Goal: Information Seeking & Learning: Learn about a topic

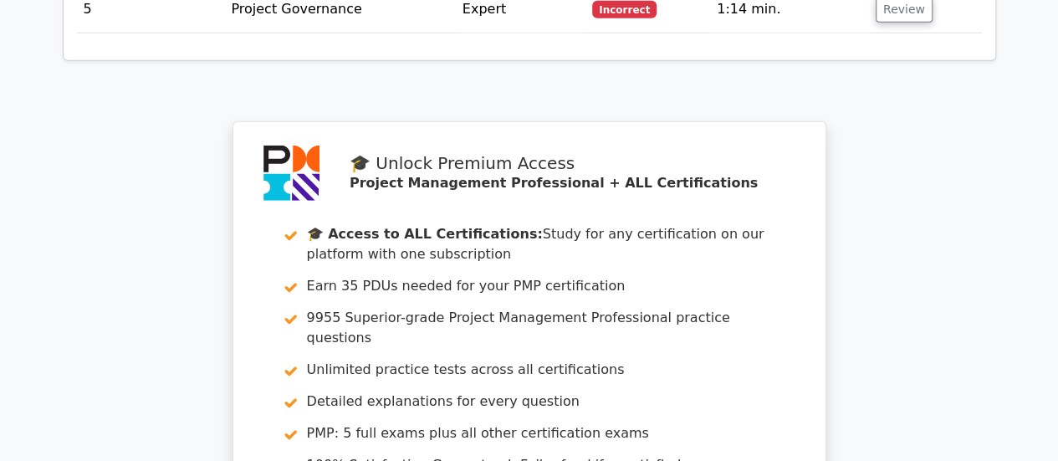
scroll to position [2741, 0]
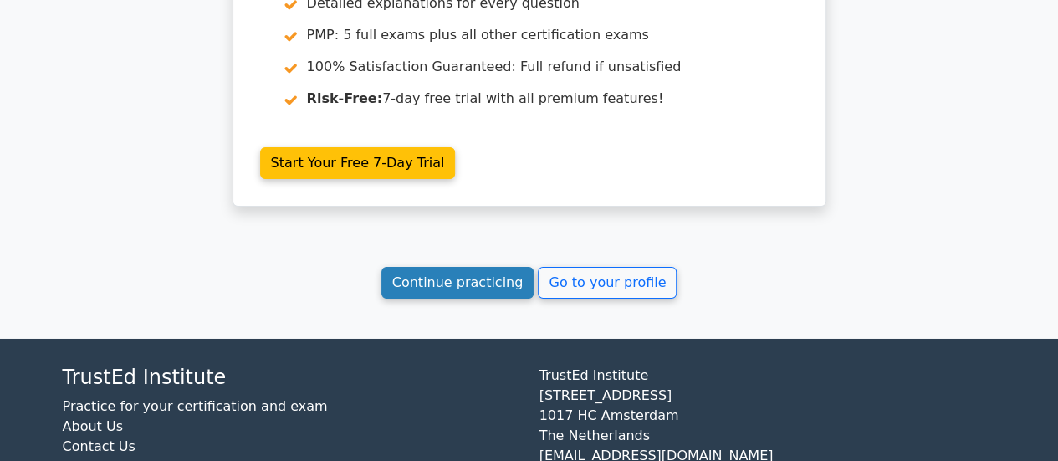
click at [483, 267] on link "Continue practicing" at bounding box center [458, 283] width 153 height 32
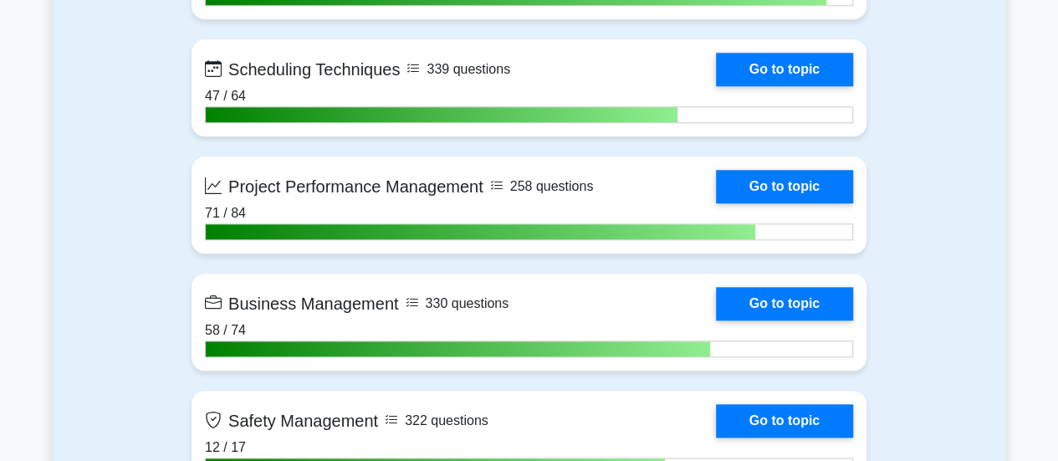
scroll to position [4016, 0]
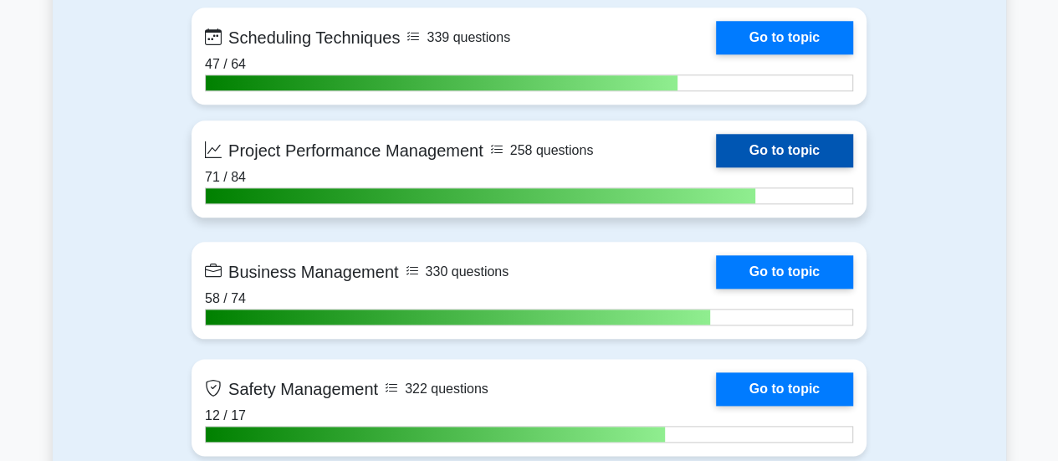
click at [788, 151] on link "Go to topic" at bounding box center [784, 150] width 137 height 33
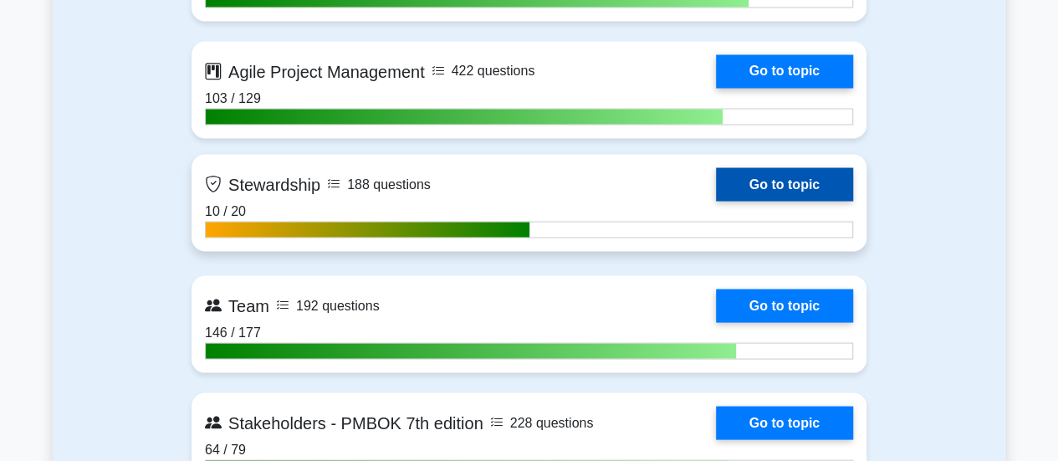
scroll to position [4602, 0]
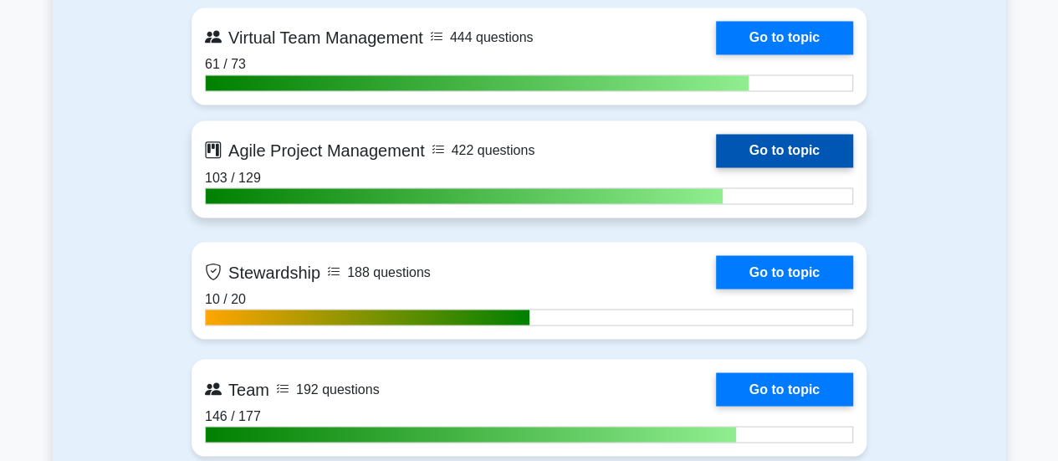
click at [753, 148] on link "Go to topic" at bounding box center [784, 150] width 137 height 33
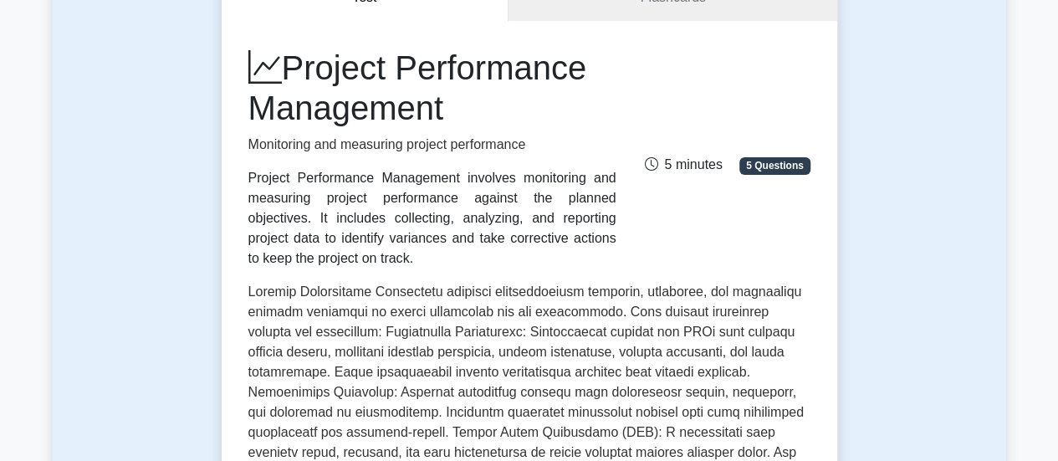
scroll to position [418, 0]
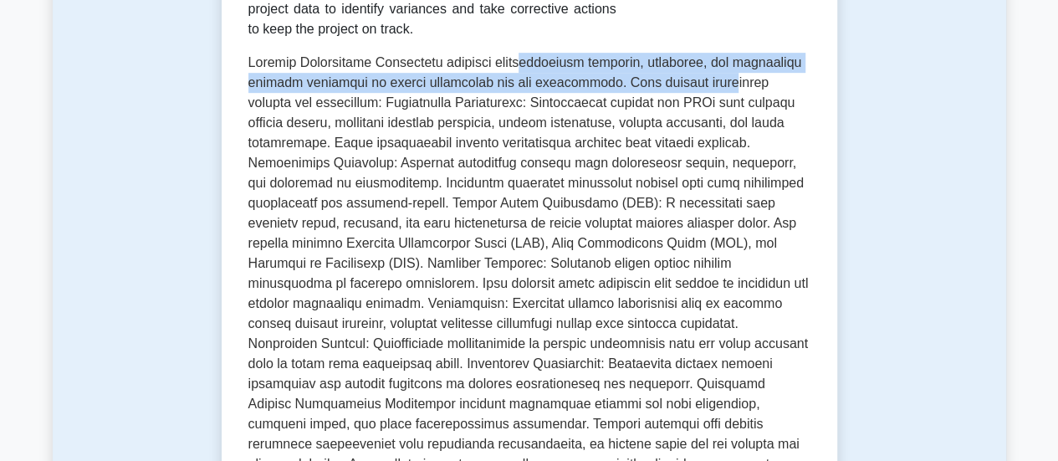
drag, startPoint x: 530, startPoint y: 65, endPoint x: 694, endPoint y: 86, distance: 165.3
click at [694, 86] on p at bounding box center [530, 287] width 562 height 469
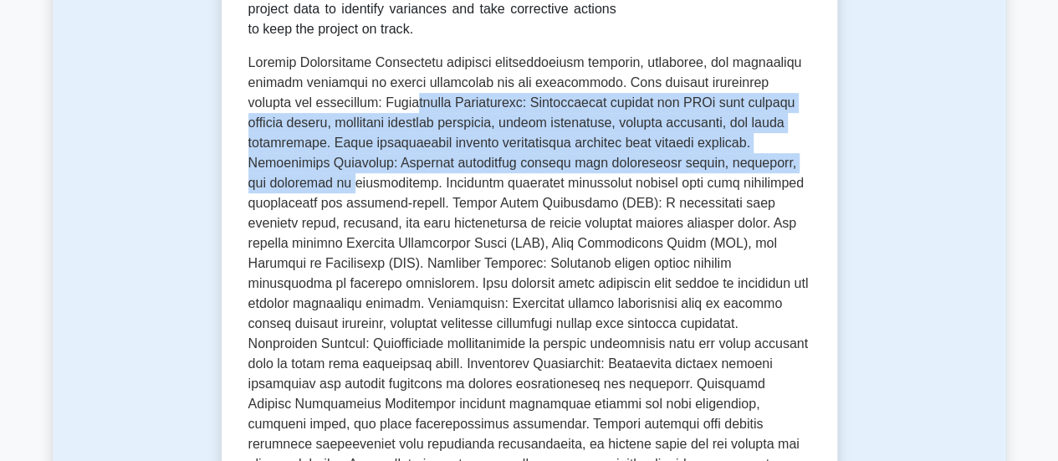
drag, startPoint x: 358, startPoint y: 106, endPoint x: 320, endPoint y: 191, distance: 92.9
click at [320, 191] on p at bounding box center [530, 287] width 562 height 469
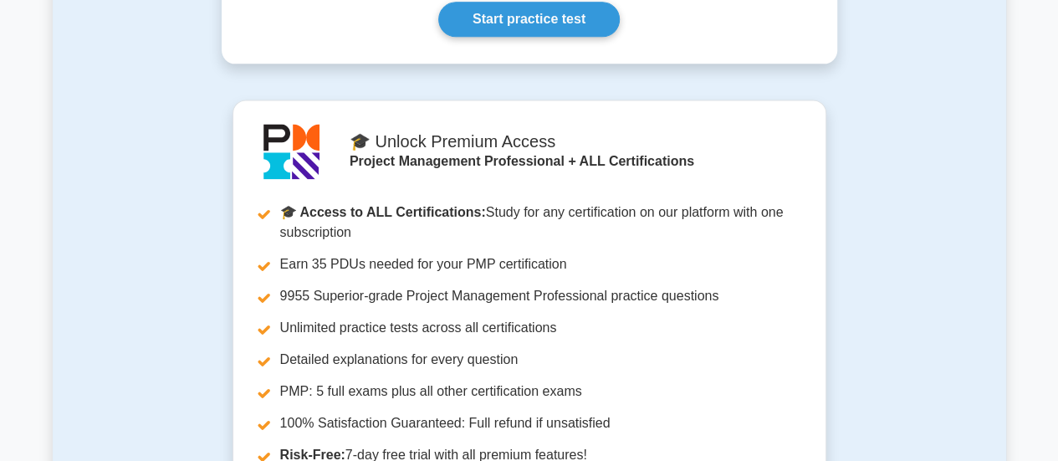
scroll to position [837, 0]
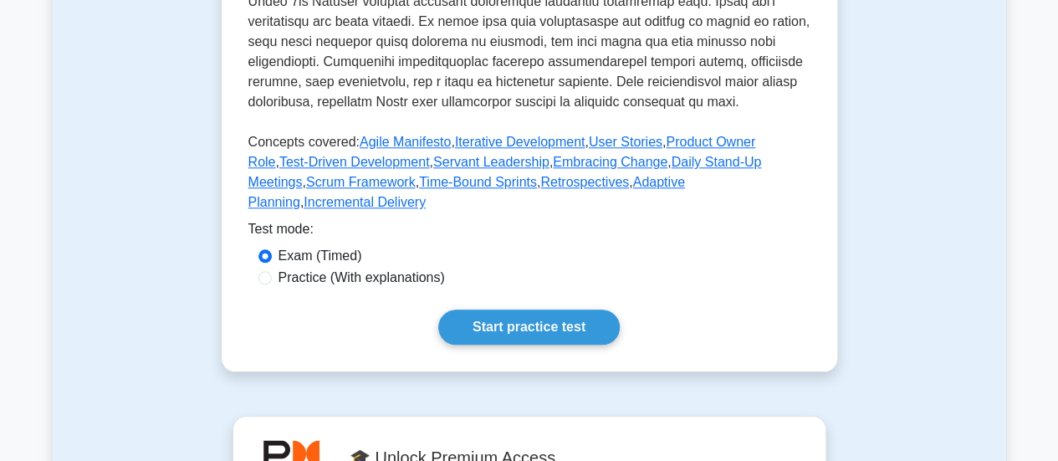
scroll to position [920, 0]
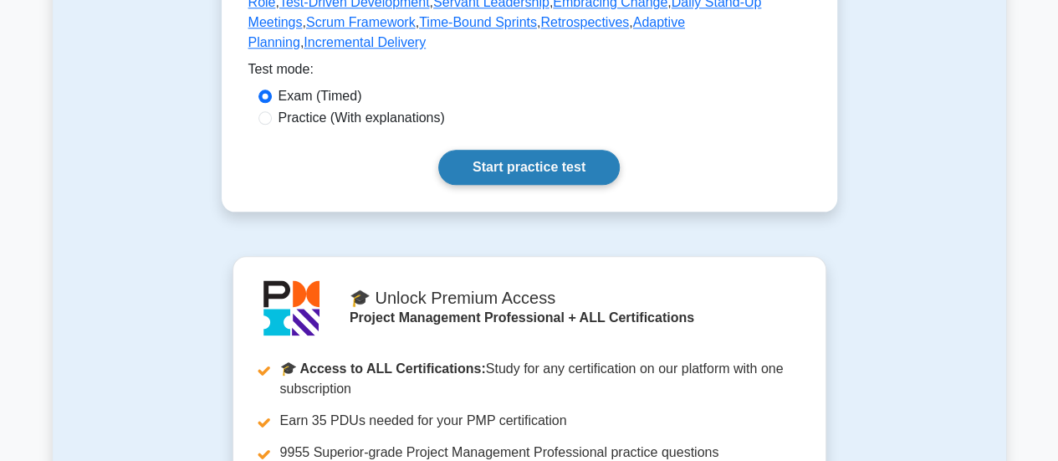
click at [574, 156] on link "Start practice test" at bounding box center [529, 167] width 182 height 35
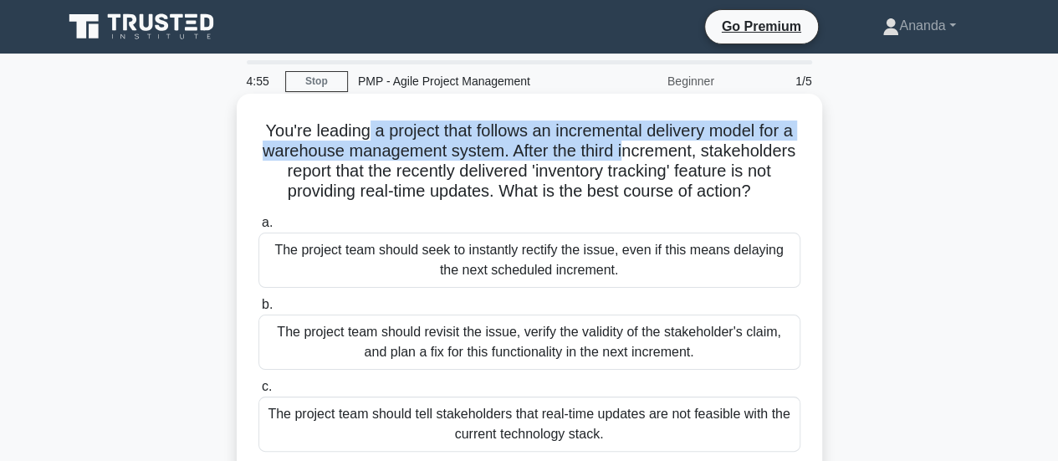
drag, startPoint x: 369, startPoint y: 129, endPoint x: 684, endPoint y: 145, distance: 315.0
click at [684, 145] on h5 "You're leading a project that follows an incremental delivery model for a wareh…" at bounding box center [530, 161] width 546 height 82
click at [529, 152] on h5 "You're leading a project that follows an incremental delivery model for a wareh…" at bounding box center [530, 161] width 546 height 82
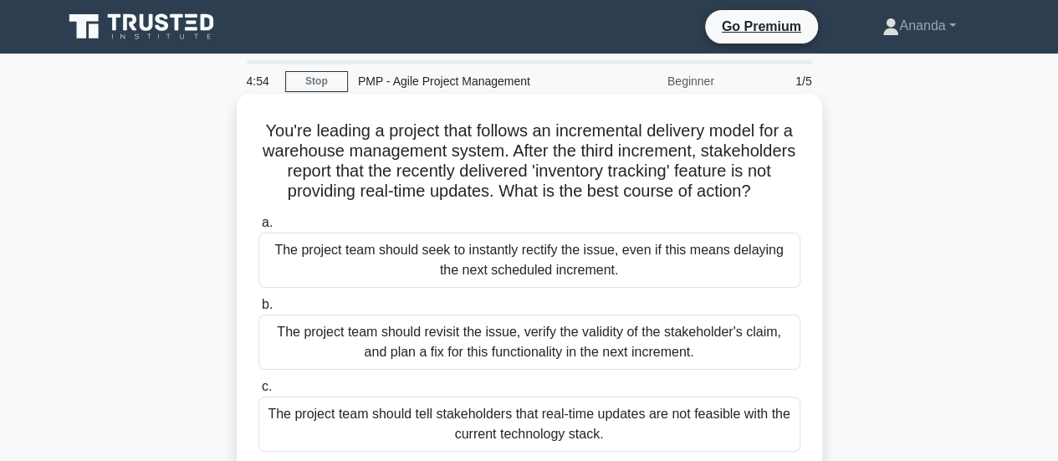
click at [529, 152] on h5 "You're leading a project that follows an incremental delivery model for a wareh…" at bounding box center [530, 161] width 546 height 82
drag, startPoint x: 382, startPoint y: 171, endPoint x: 600, endPoint y: 173, distance: 218.4
click at [600, 173] on h5 "You're leading a project that follows an incremental delivery model for a wareh…" at bounding box center [530, 161] width 546 height 82
drag, startPoint x: 401, startPoint y: 194, endPoint x: 549, endPoint y: 197, distance: 148.1
click at [549, 197] on h5 "You're leading a project that follows an incremental delivery model for a wareh…" at bounding box center [530, 161] width 546 height 82
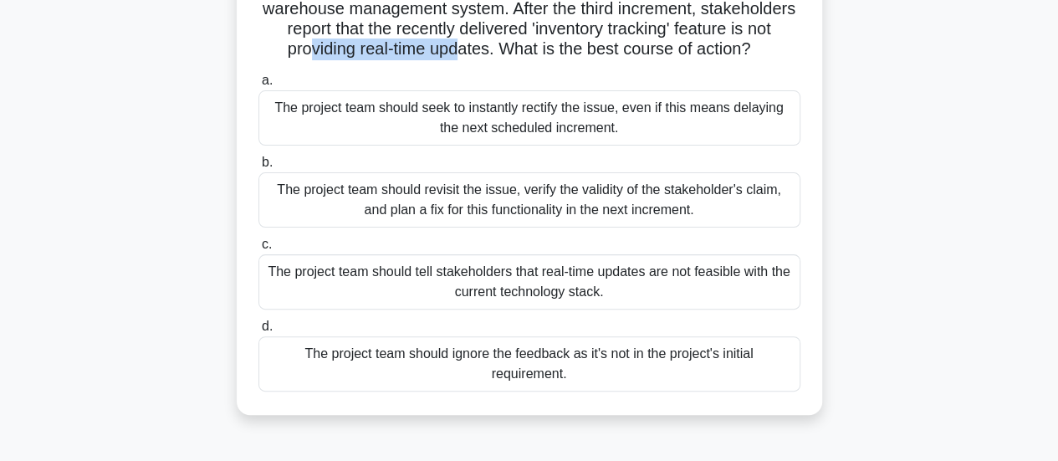
scroll to position [251, 0]
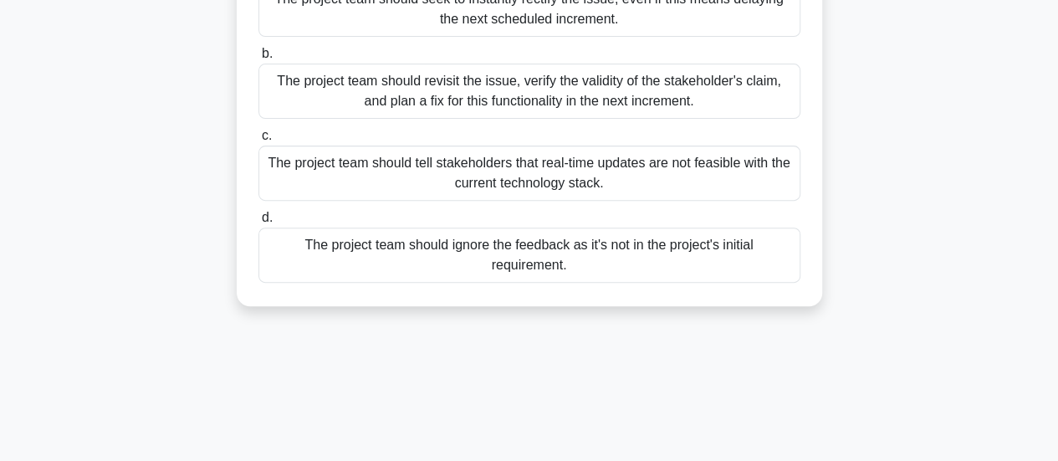
click at [539, 107] on div "The project team should revisit the issue, verify the validity of the stakehold…" at bounding box center [530, 91] width 542 height 55
click at [259, 59] on input "b. The project team should revisit the issue, verify the validity of the stakeh…" at bounding box center [259, 54] width 0 height 11
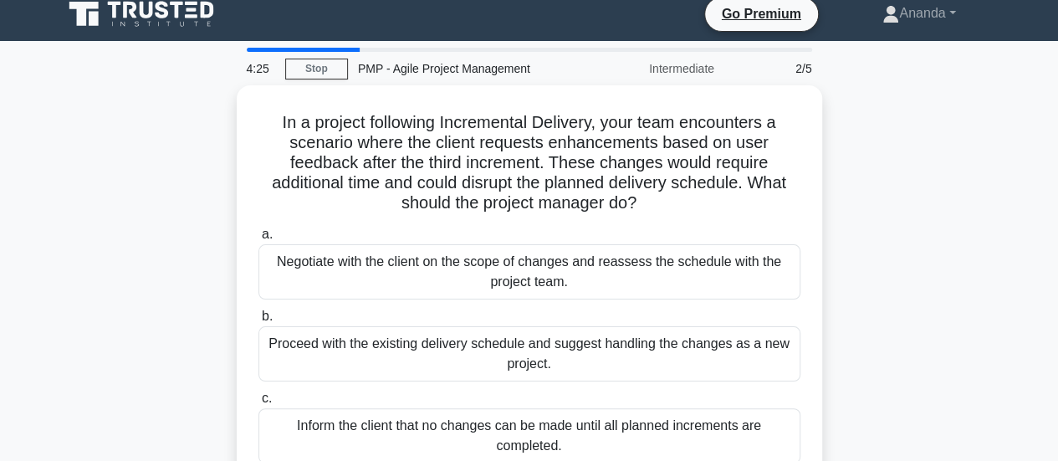
scroll to position [0, 0]
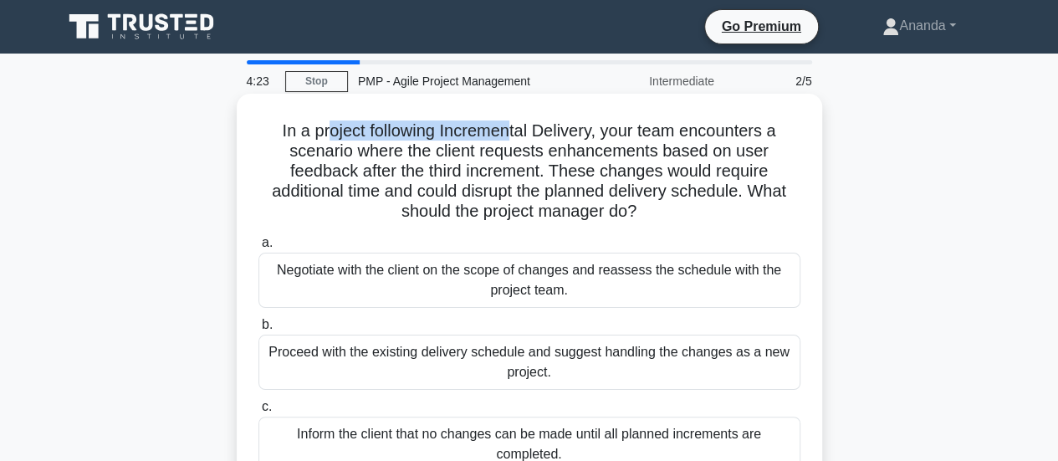
drag, startPoint x: 326, startPoint y: 134, endPoint x: 512, endPoint y: 139, distance: 185.8
click at [512, 139] on h5 "In a project following Incremental Delivery, your team encounters a scenario wh…" at bounding box center [530, 171] width 546 height 102
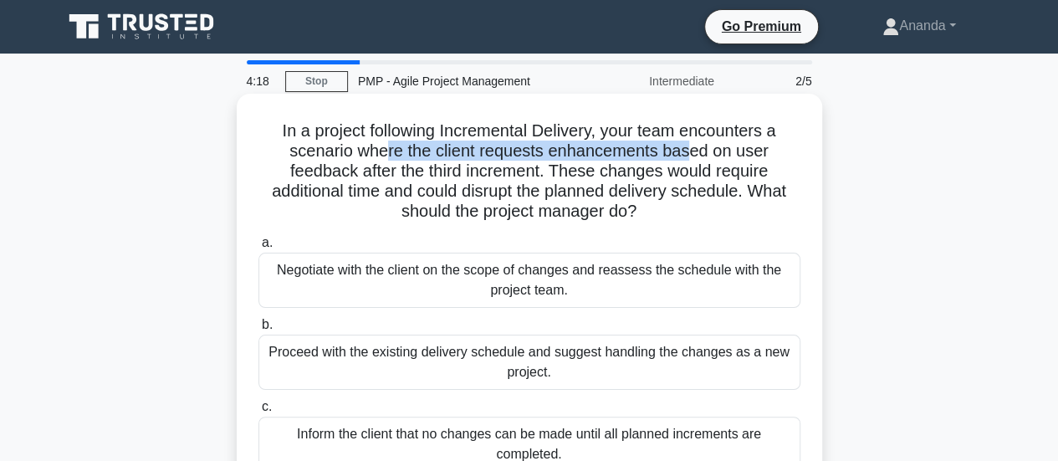
drag, startPoint x: 387, startPoint y: 150, endPoint x: 689, endPoint y: 153, distance: 302.1
click at [689, 153] on h5 "In a project following Incremental Delivery, your team encounters a scenario wh…" at bounding box center [530, 171] width 546 height 102
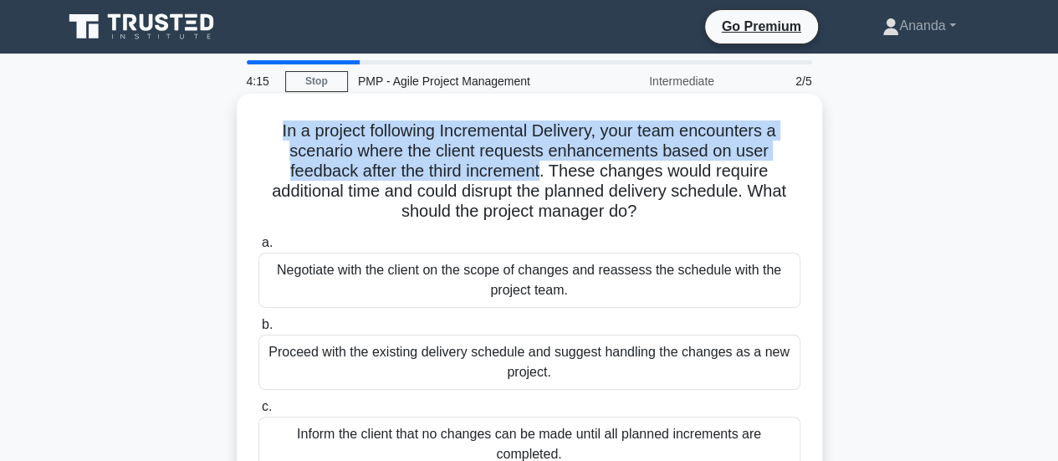
drag, startPoint x: 546, startPoint y: 174, endPoint x: 273, endPoint y: 136, distance: 275.5
click at [273, 136] on h5 "In a project following Incremental Delivery, your team encounters a scenario wh…" at bounding box center [530, 171] width 546 height 102
click at [273, 130] on h5 "In a project following Incremental Delivery, your team encounters a scenario wh…" at bounding box center [530, 171] width 546 height 102
drag, startPoint x: 273, startPoint y: 133, endPoint x: 546, endPoint y: 177, distance: 277.1
click at [546, 177] on h5 "In a project following Incremental Delivery, your team encounters a scenario wh…" at bounding box center [530, 171] width 546 height 102
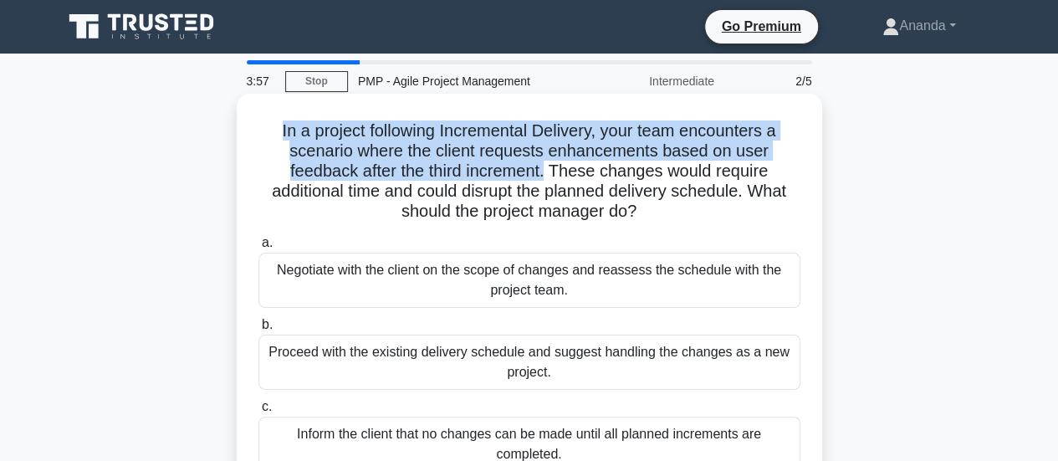
click at [450, 167] on h5 "In a project following Incremental Delivery, your team encounters a scenario wh…" at bounding box center [530, 171] width 546 height 102
drag, startPoint x: 268, startPoint y: 134, endPoint x: 547, endPoint y: 167, distance: 281.5
click at [547, 167] on h5 "In a project following Incremental Delivery, your team encounters a scenario wh…" at bounding box center [530, 171] width 546 height 102
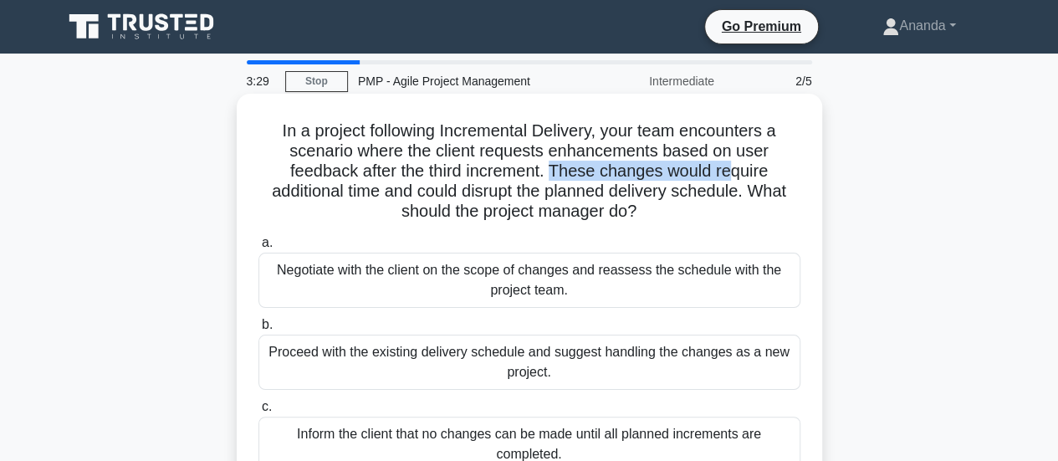
drag, startPoint x: 556, startPoint y: 167, endPoint x: 739, endPoint y: 173, distance: 182.5
click at [739, 173] on h5 "In a project following Incremental Delivery, your team encounters a scenario wh…" at bounding box center [530, 171] width 546 height 102
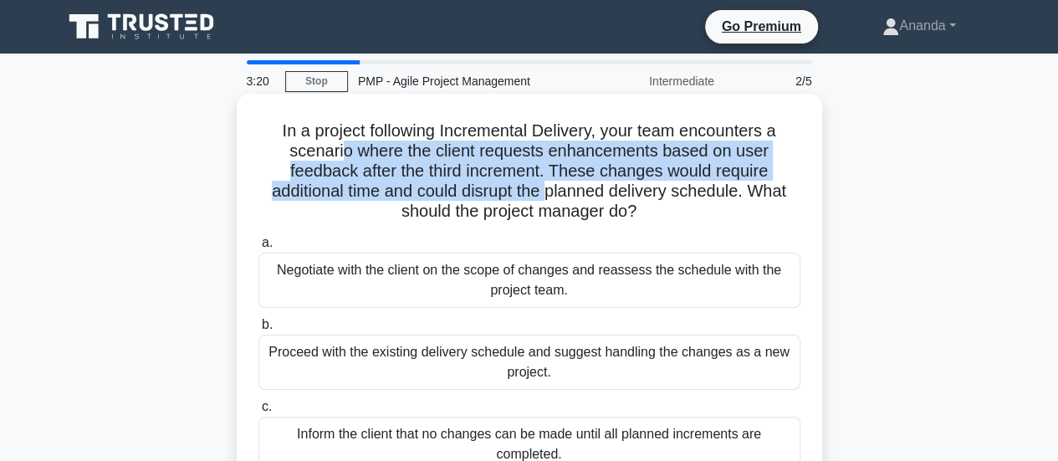
drag, startPoint x: 342, startPoint y: 146, endPoint x: 551, endPoint y: 186, distance: 212.9
click at [551, 186] on h5 "In a project following Incremental Delivery, your team encounters a scenario wh…" at bounding box center [530, 171] width 546 height 102
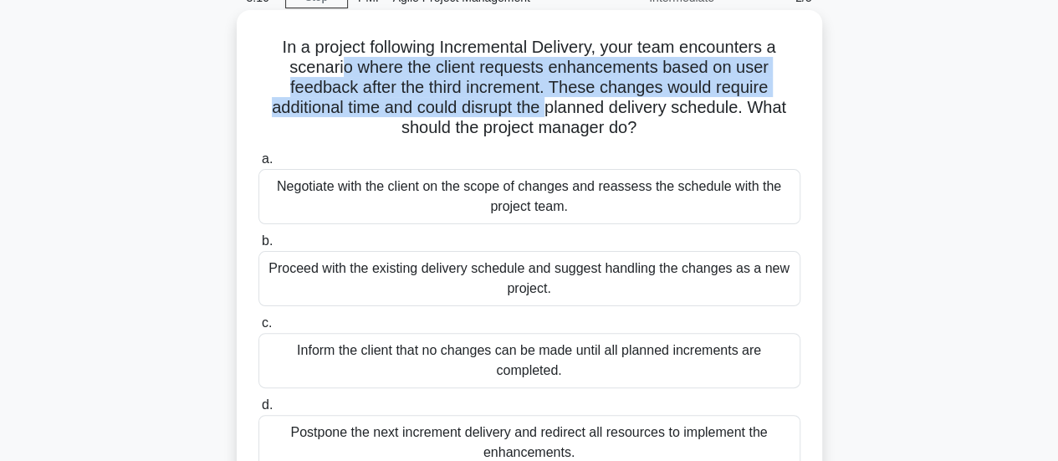
scroll to position [167, 0]
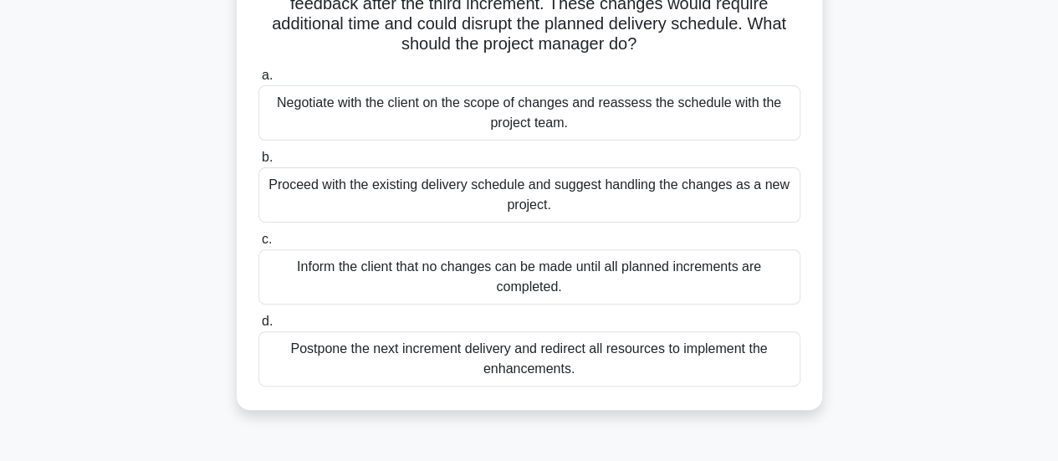
click at [522, 105] on div "Negotiate with the client on the scope of changes and reassess the schedule wit…" at bounding box center [530, 112] width 542 height 55
click at [259, 81] on input "a. Negotiate with the client on the scope of changes and reassess the schedule …" at bounding box center [259, 75] width 0 height 11
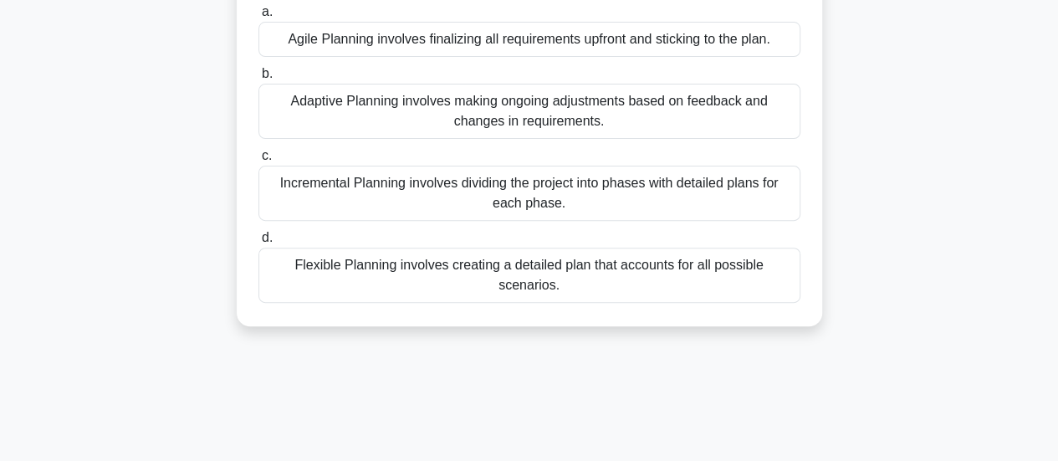
scroll to position [0, 0]
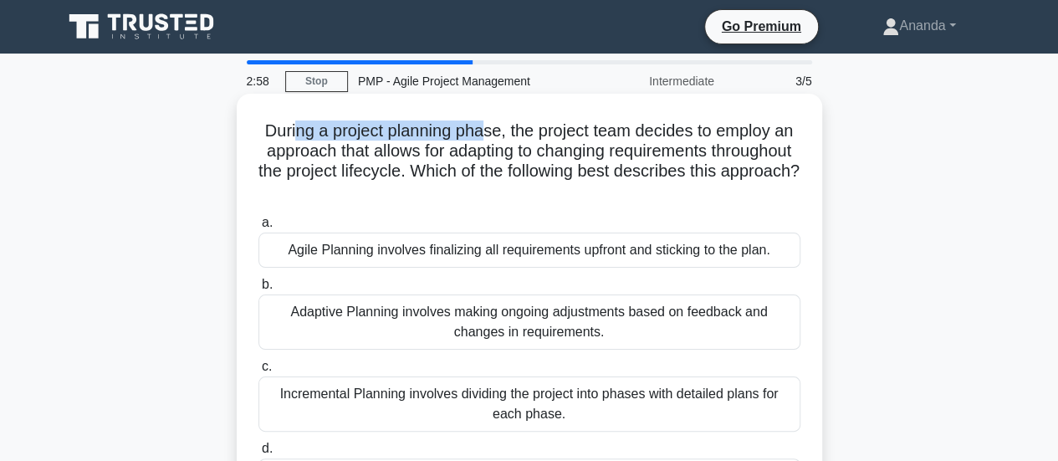
drag, startPoint x: 288, startPoint y: 131, endPoint x: 484, endPoint y: 137, distance: 196.7
click at [484, 137] on h5 "During a project planning phase, the project team decides to employ an approach…" at bounding box center [530, 161] width 546 height 82
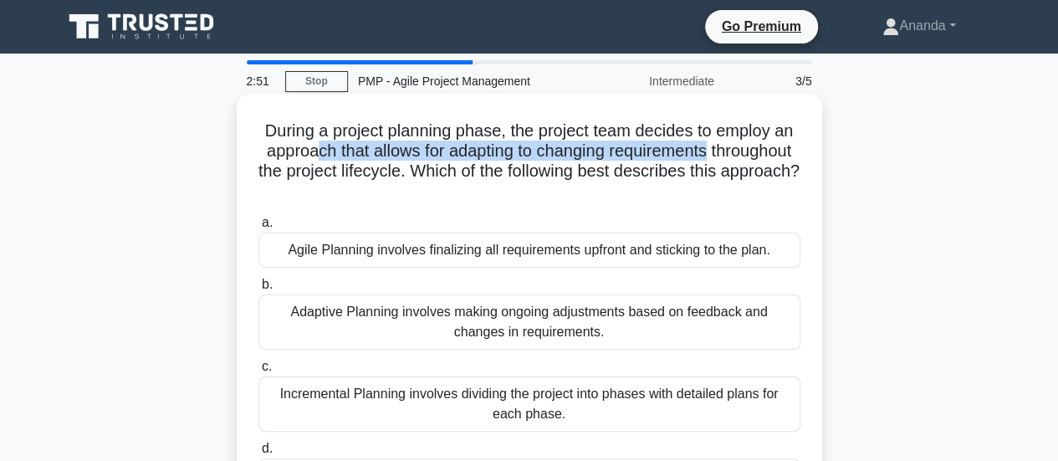
drag, startPoint x: 349, startPoint y: 152, endPoint x: 756, endPoint y: 152, distance: 406.7
click at [756, 152] on h5 "During a project planning phase, the project team decides to employ an approach…" at bounding box center [530, 161] width 546 height 82
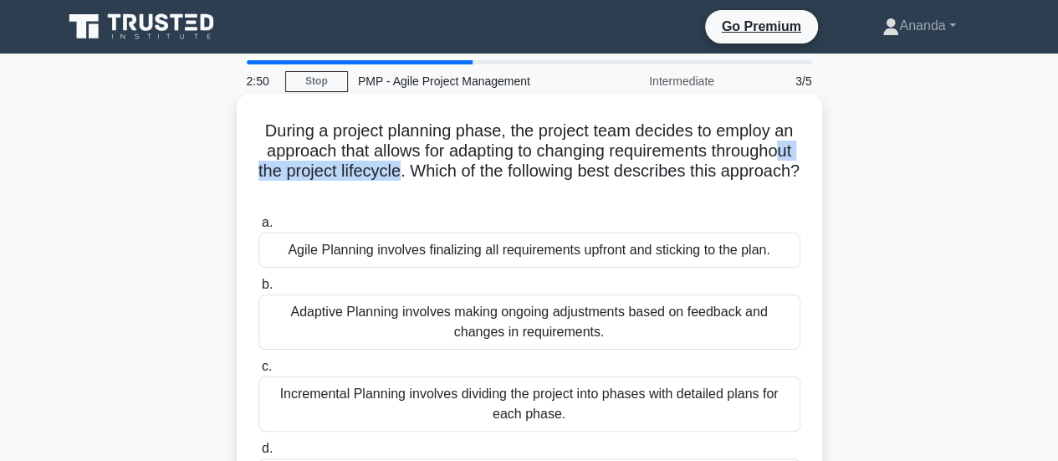
drag, startPoint x: 333, startPoint y: 172, endPoint x: 499, endPoint y: 173, distance: 165.7
click at [499, 173] on h5 "During a project planning phase, the project team decides to employ an approach…" at bounding box center [530, 161] width 546 height 82
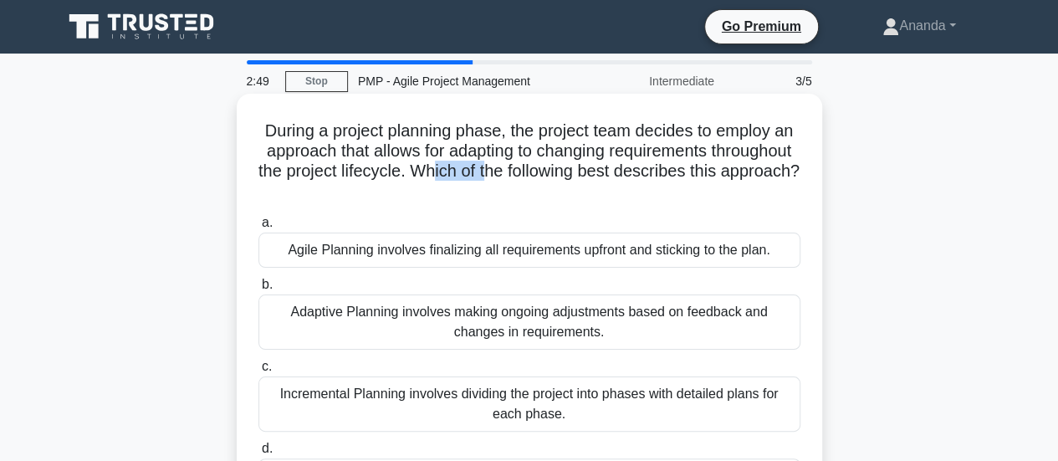
drag, startPoint x: 536, startPoint y: 172, endPoint x: 592, endPoint y: 172, distance: 56.9
click at [592, 172] on h5 "During a project planning phase, the project team decides to employ an approach…" at bounding box center [530, 161] width 546 height 82
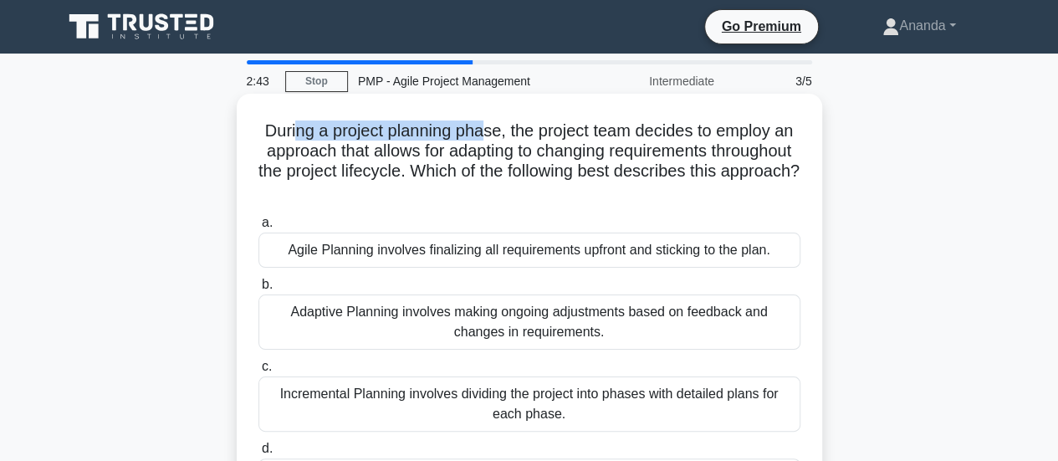
drag, startPoint x: 293, startPoint y: 131, endPoint x: 485, endPoint y: 126, distance: 192.5
click at [485, 126] on h5 "During a project planning phase, the project team decides to employ an approach…" at bounding box center [530, 161] width 546 height 82
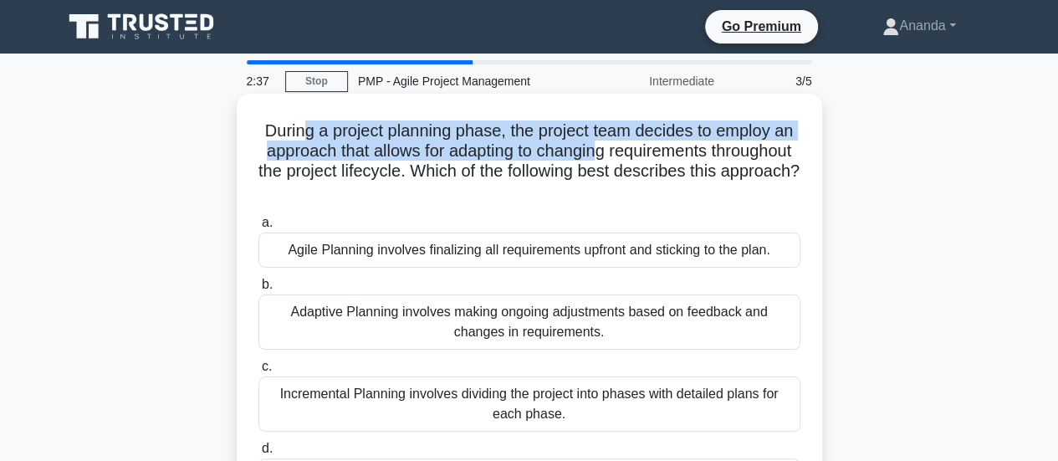
drag, startPoint x: 299, startPoint y: 130, endPoint x: 647, endPoint y: 148, distance: 348.6
click at [647, 148] on h5 "During a project planning phase, the project team decides to employ an approach…" at bounding box center [530, 161] width 546 height 82
click at [623, 148] on h5 "During a project planning phase, the project team decides to employ an approach…" at bounding box center [530, 161] width 546 height 82
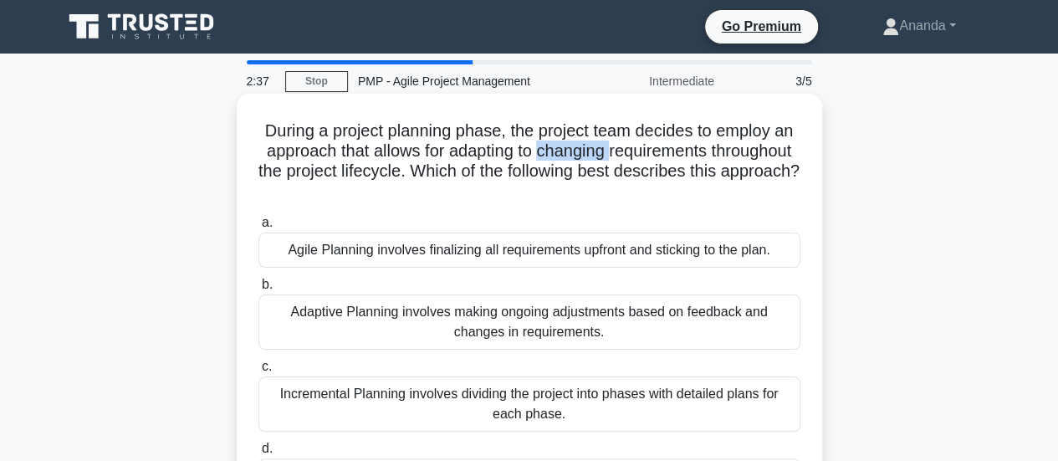
click at [623, 148] on h5 "During a project planning phase, the project team decides to employ an approach…" at bounding box center [530, 161] width 546 height 82
drag, startPoint x: 538, startPoint y: 170, endPoint x: 717, endPoint y: 184, distance: 179.6
click at [717, 184] on h5 "During a project planning phase, the project team decides to employ an approach…" at bounding box center [530, 161] width 546 height 82
click at [621, 148] on h5 "During a project planning phase, the project team decides to employ an approach…" at bounding box center [530, 161] width 546 height 82
click at [447, 134] on h5 "During a project planning phase, the project team decides to employ an approach…" at bounding box center [530, 161] width 546 height 82
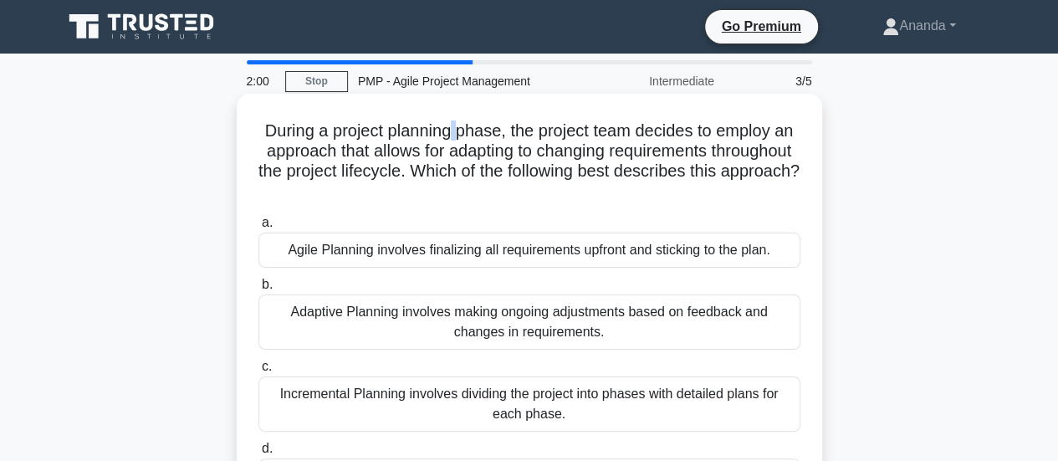
click at [447, 134] on h5 "During a project planning phase, the project team decides to employ an approach…" at bounding box center [530, 161] width 546 height 82
click at [479, 141] on h5 "During a project planning phase, the project team decides to employ an approach…" at bounding box center [530, 161] width 546 height 82
drag, startPoint x: 551, startPoint y: 139, endPoint x: 681, endPoint y: 136, distance: 130.6
click at [681, 136] on h5 "During a project planning phase, the project team decides to employ an approach…" at bounding box center [530, 161] width 546 height 82
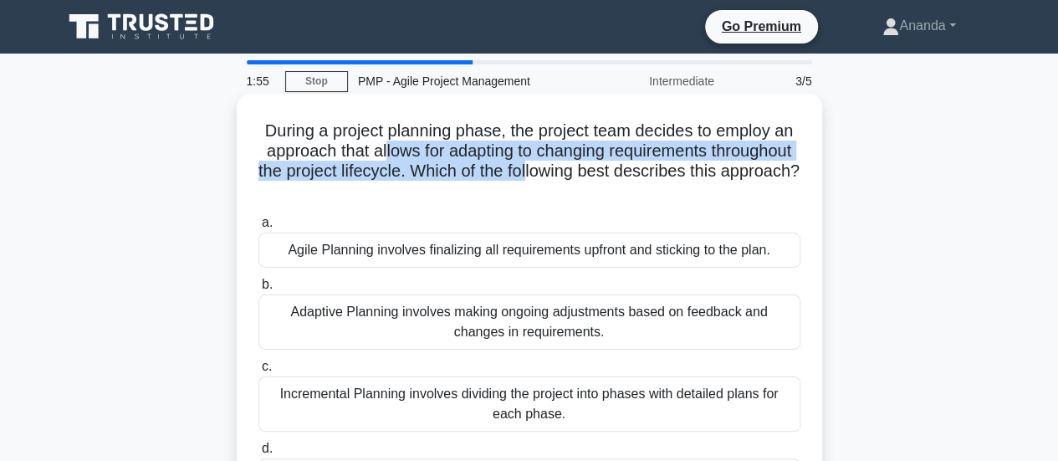
drag, startPoint x: 424, startPoint y: 148, endPoint x: 631, endPoint y: 166, distance: 207.4
click at [631, 166] on h5 "During a project planning phase, the project team decides to employ an approach…" at bounding box center [530, 161] width 546 height 82
click at [564, 163] on h5 "During a project planning phase, the project team decides to employ an approach…" at bounding box center [530, 161] width 546 height 82
click at [545, 163] on h5 "During a project planning phase, the project team decides to employ an approach…" at bounding box center [530, 161] width 546 height 82
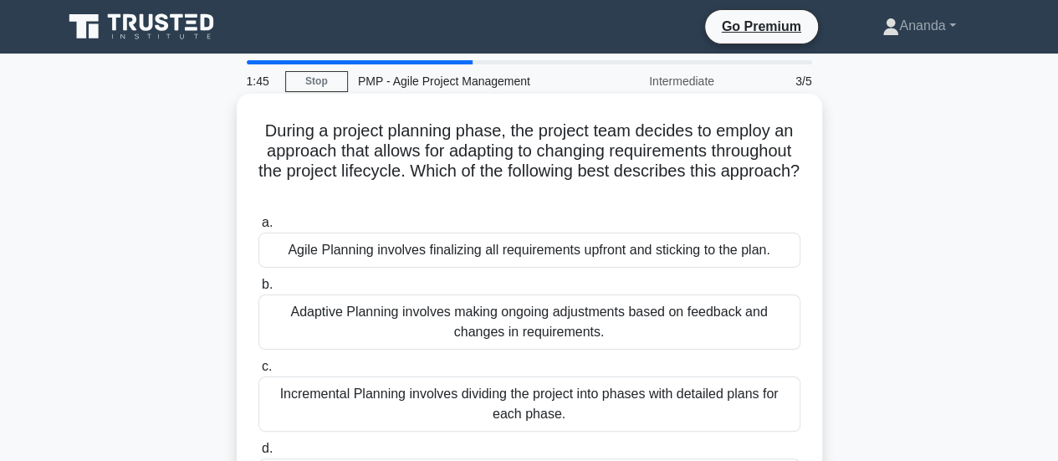
scroll to position [84, 0]
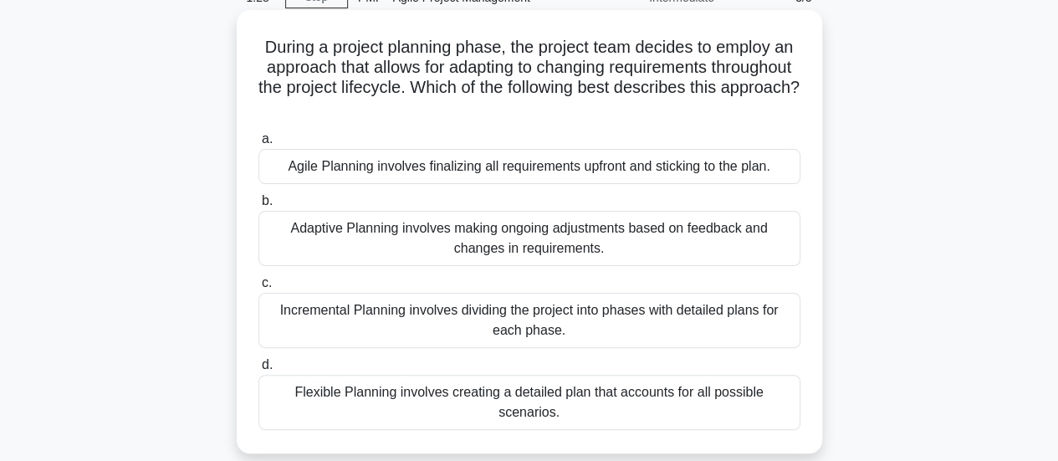
click at [556, 314] on div "Incremental Planning involves dividing the project into phases with detailed pl…" at bounding box center [530, 320] width 542 height 55
click at [259, 289] on input "c. Incremental Planning involves dividing the project into phases with detailed…" at bounding box center [259, 283] width 0 height 11
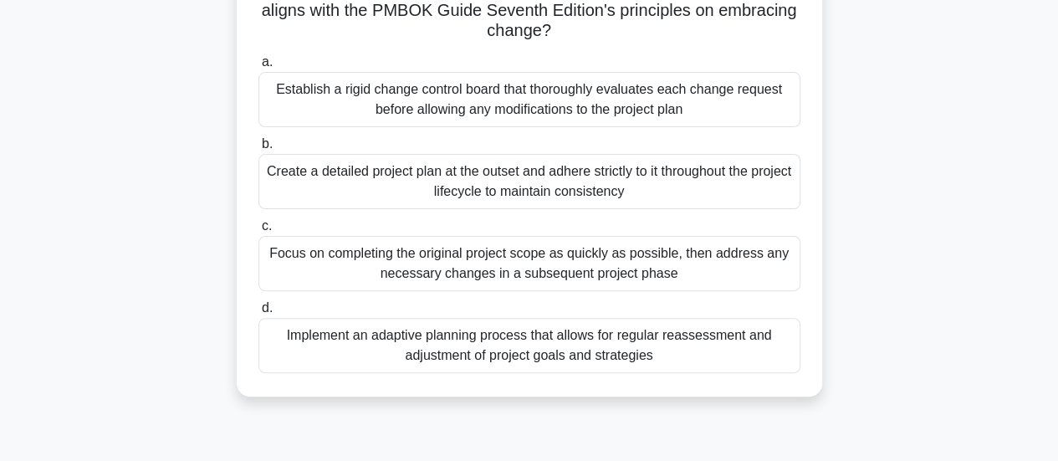
scroll to position [167, 0]
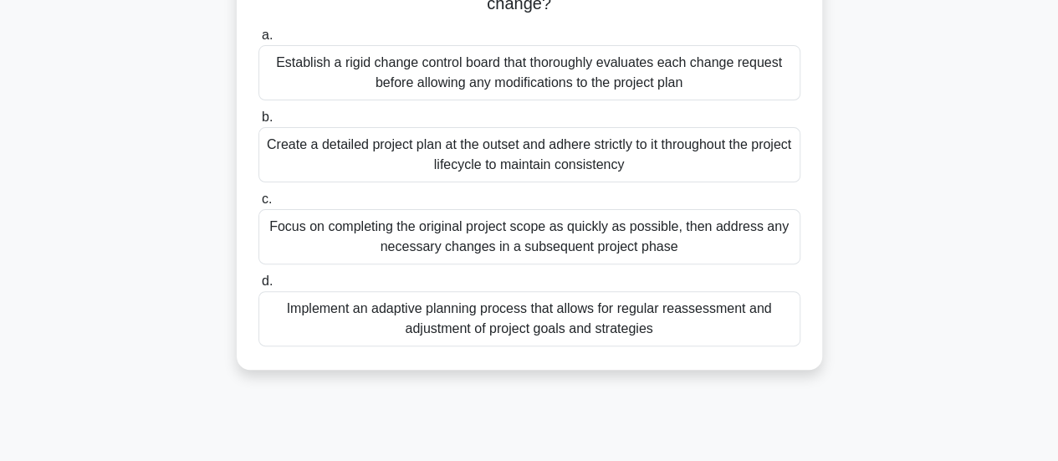
click at [544, 315] on div "Implement an adaptive planning process that allows for regular reassessment and…" at bounding box center [530, 318] width 542 height 55
click at [259, 287] on input "d. Implement an adaptive planning process that allows for regular reassessment …" at bounding box center [259, 281] width 0 height 11
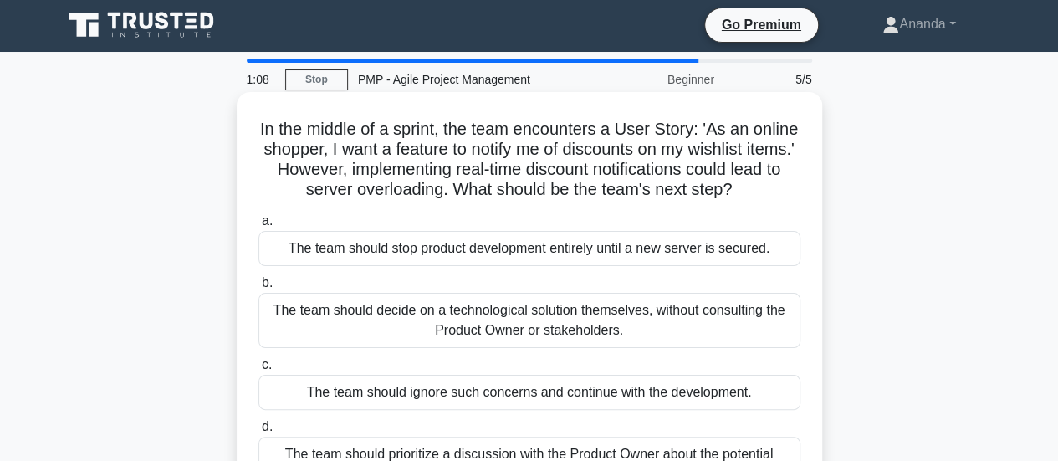
scroll to position [0, 0]
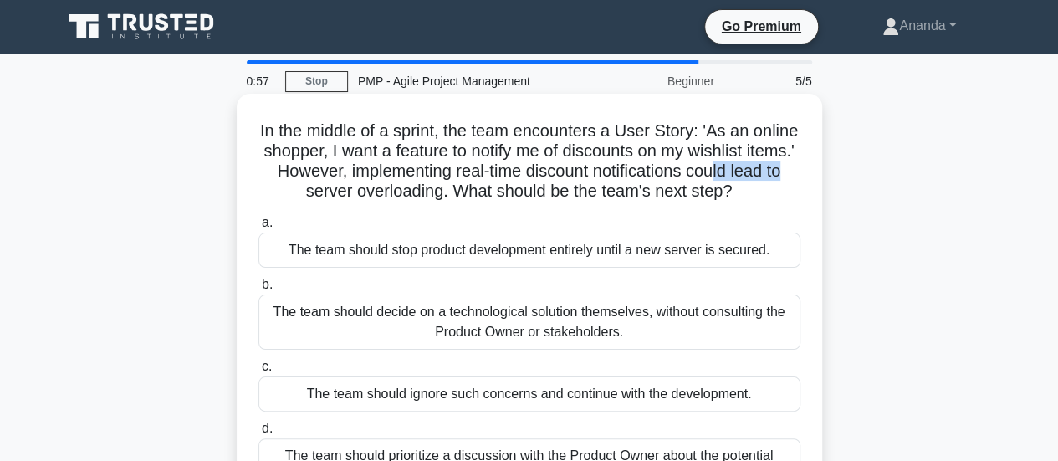
drag, startPoint x: 288, startPoint y: 190, endPoint x: 392, endPoint y: 186, distance: 103.8
click at [387, 186] on h5 "In the middle of a sprint, the team encounters a User Story: 'As an online shop…" at bounding box center [530, 161] width 546 height 82
drag, startPoint x: 441, startPoint y: 186, endPoint x: 484, endPoint y: 186, distance: 42.7
click at [484, 186] on h5 "In the middle of a sprint, the team encounters a User Story: 'As an online shop…" at bounding box center [530, 161] width 546 height 82
drag, startPoint x: 516, startPoint y: 187, endPoint x: 636, endPoint y: 188, distance: 119.7
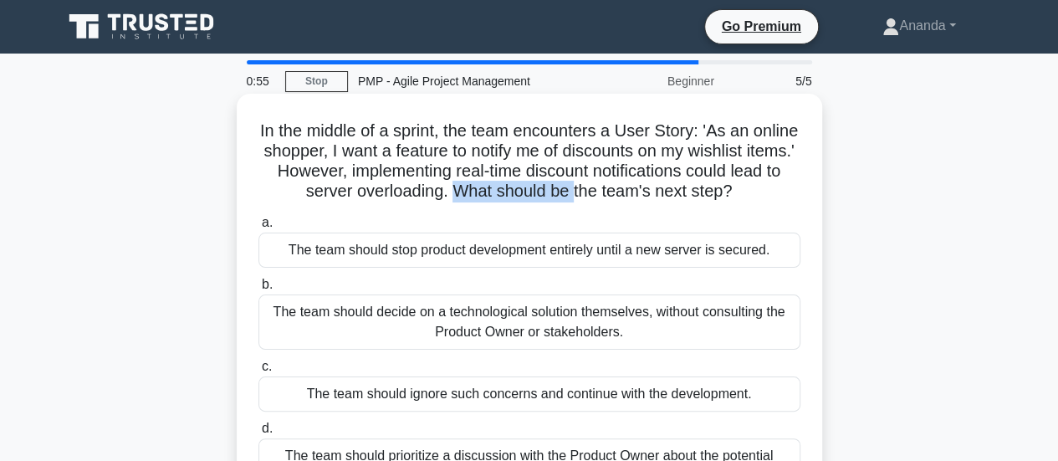
click at [636, 188] on h5 "In the middle of a sprint, the team encounters a User Story: 'As an online shop…" at bounding box center [530, 161] width 546 height 82
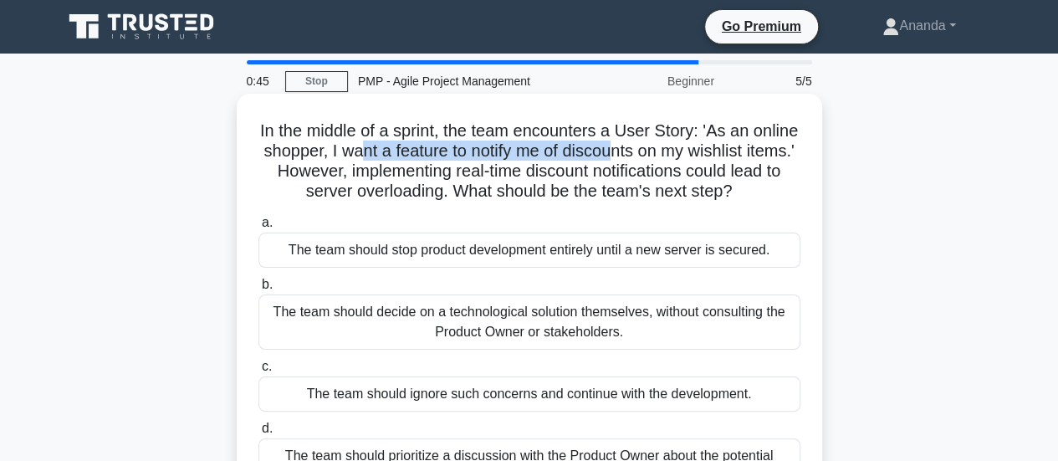
drag, startPoint x: 440, startPoint y: 148, endPoint x: 698, endPoint y: 150, distance: 257.7
click at [698, 150] on h5 "In the middle of a sprint, the team encounters a User Story: 'As an online shop…" at bounding box center [530, 161] width 546 height 82
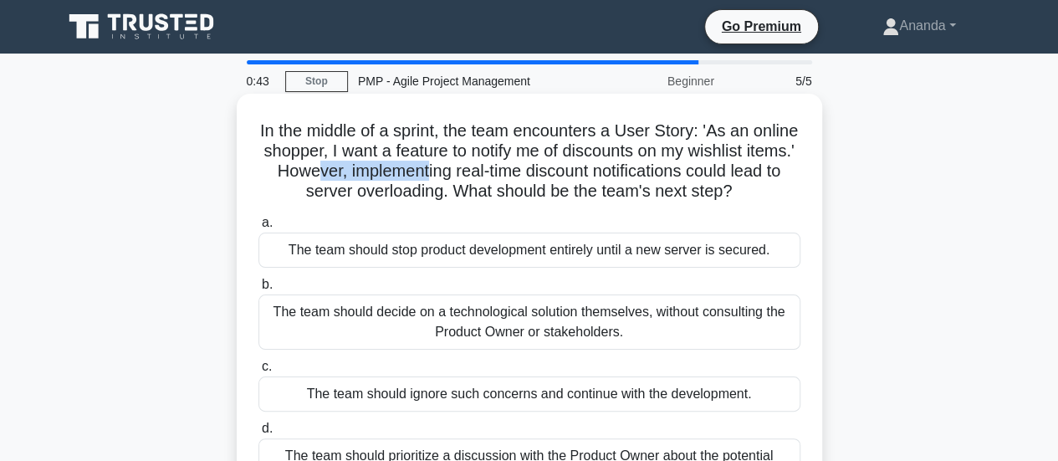
drag, startPoint x: 422, startPoint y: 173, endPoint x: 532, endPoint y: 177, distance: 110.5
click at [532, 177] on h5 "In the middle of a sprint, the team encounters a User Story: 'As an online shop…" at bounding box center [530, 161] width 546 height 82
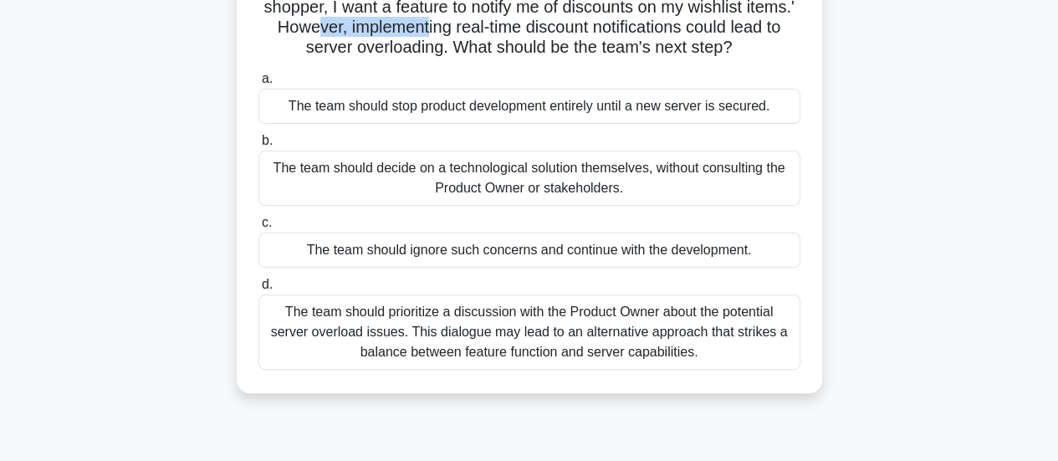
scroll to position [167, 0]
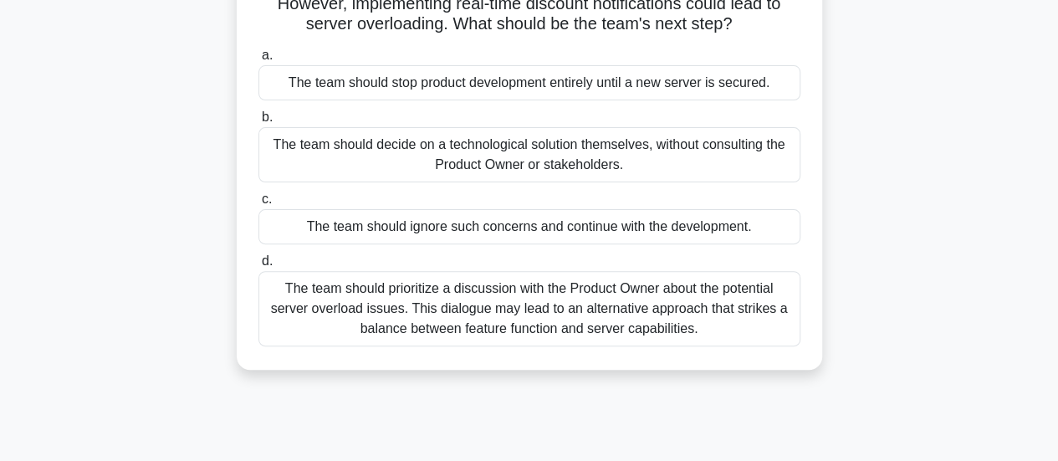
click at [550, 325] on div "The team should prioritize a discussion with the Product Owner about the potent…" at bounding box center [530, 308] width 542 height 75
click at [259, 267] on input "d. The team should prioritize a discussion with the Product Owner about the pot…" at bounding box center [259, 261] width 0 height 11
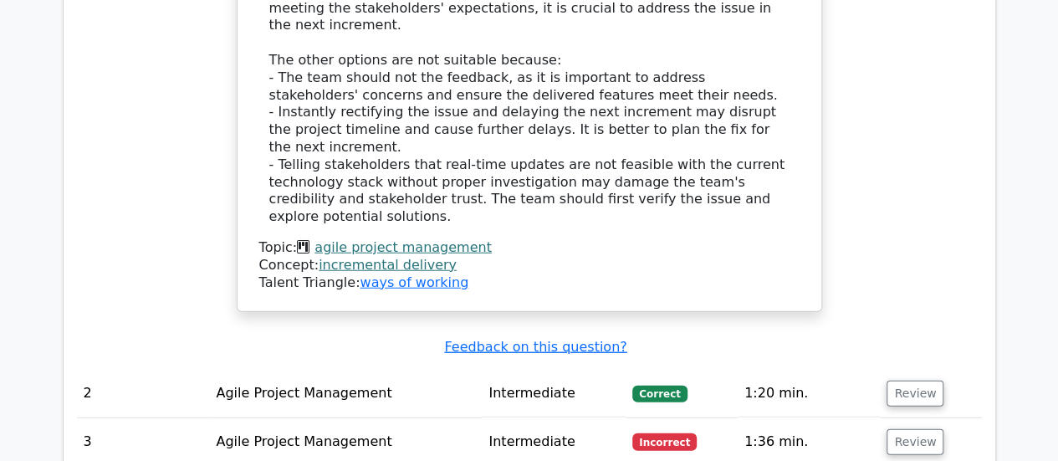
scroll to position [2092, 0]
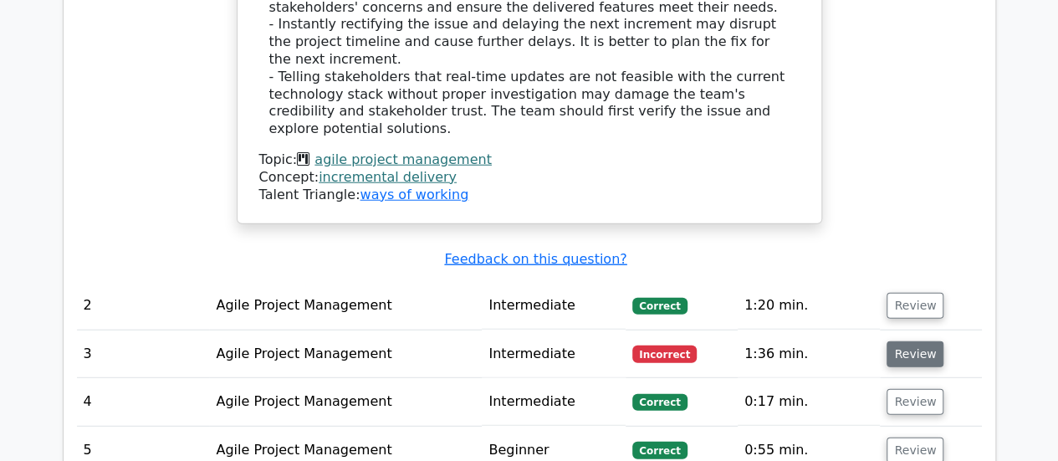
click at [922, 341] on button "Review" at bounding box center [915, 354] width 57 height 26
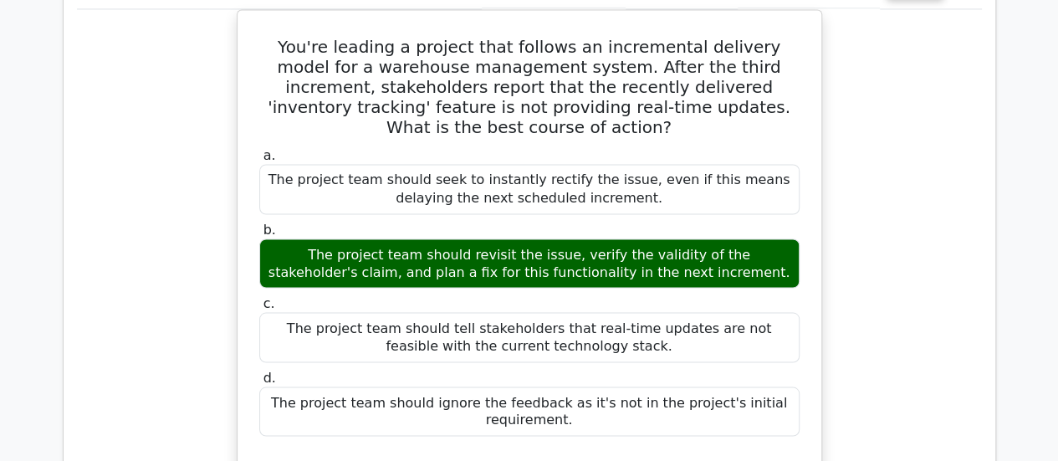
scroll to position [1088, 0]
